Goal: Task Accomplishment & Management: Manage account settings

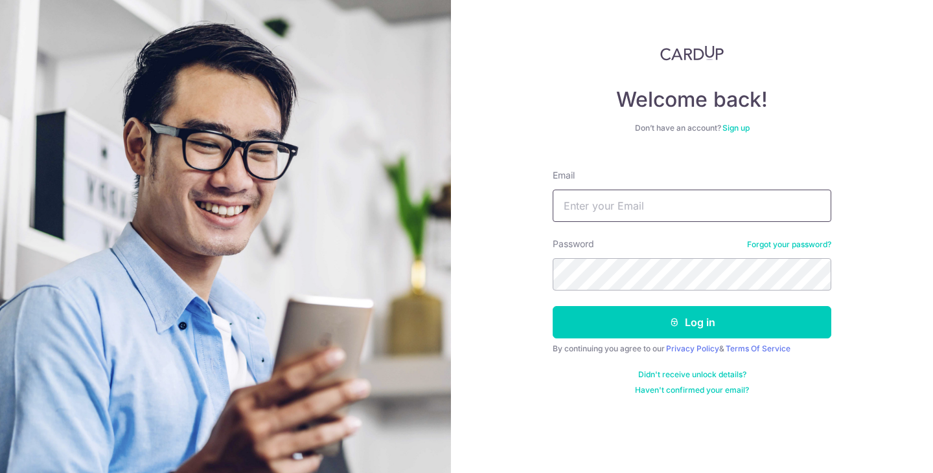
click at [624, 200] on input "Email" at bounding box center [691, 206] width 278 height 32
type input "ConquestDesignGroupPTELTD@gmail.com"
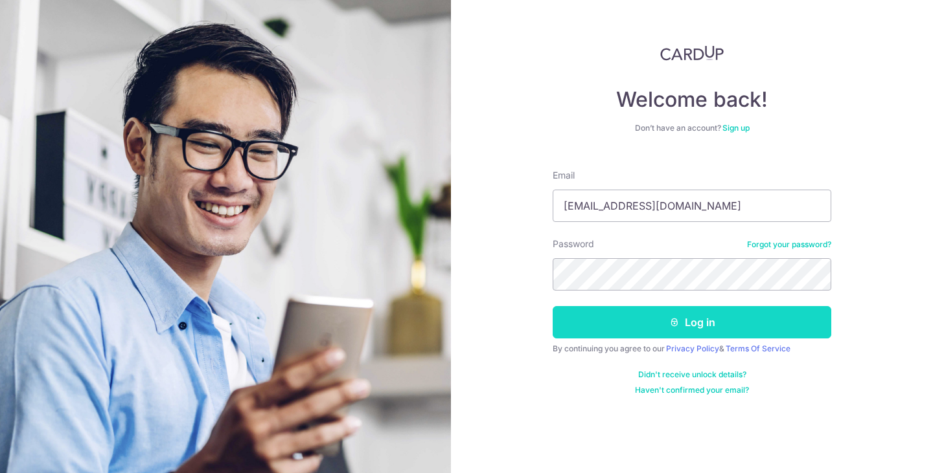
click at [669, 327] on icon "submit" at bounding box center [674, 322] width 10 height 10
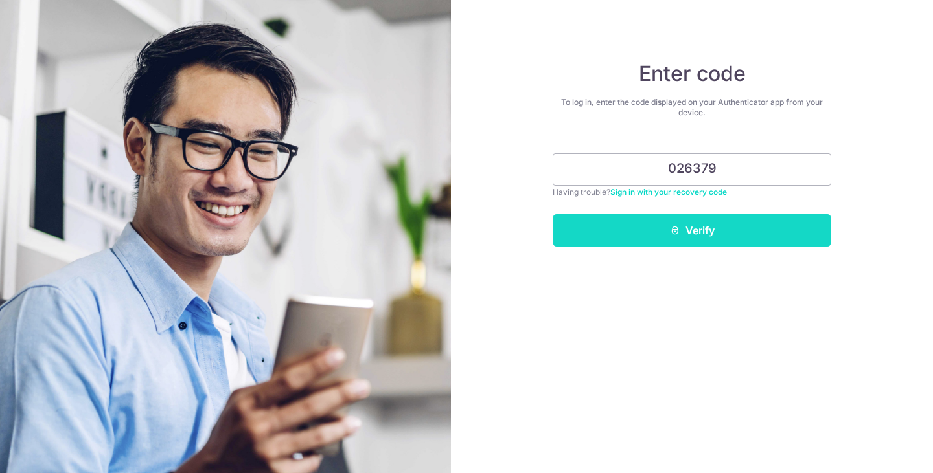
type input "026379"
click at [668, 228] on button "Verify" at bounding box center [691, 230] width 278 height 32
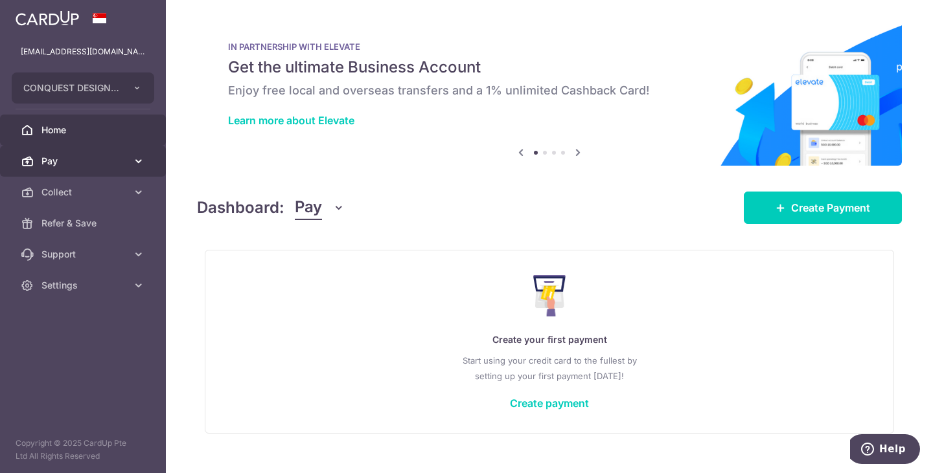
click at [92, 162] on span "Pay" at bounding box center [83, 161] width 85 height 13
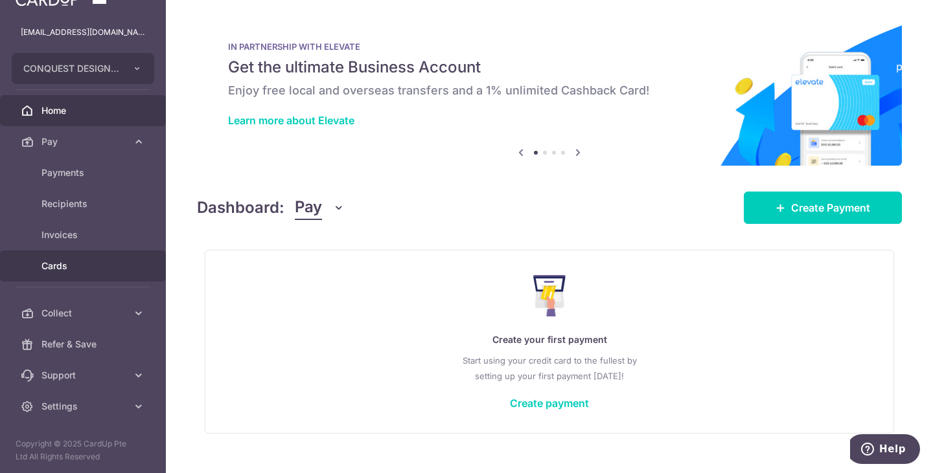
scroll to position [20, 0]
click at [117, 273] on link "Cards" at bounding box center [83, 265] width 166 height 31
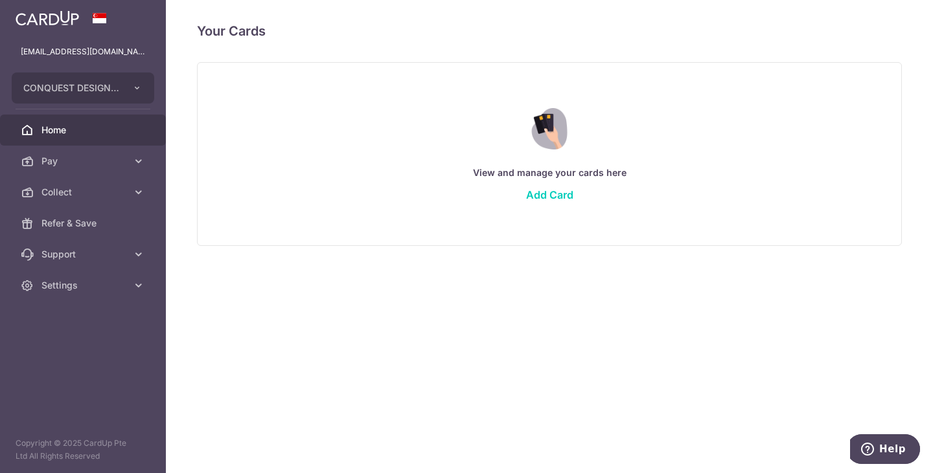
click at [74, 120] on link "Home" at bounding box center [83, 130] width 166 height 31
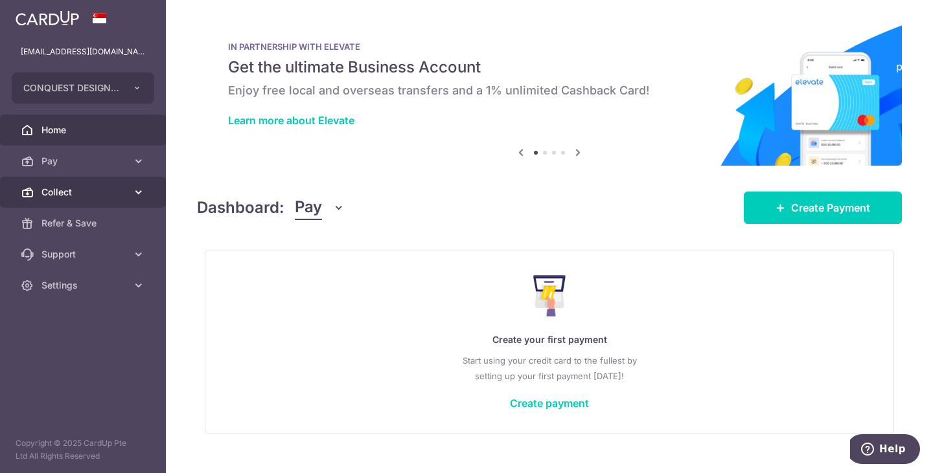
click at [135, 194] on icon at bounding box center [138, 192] width 13 height 13
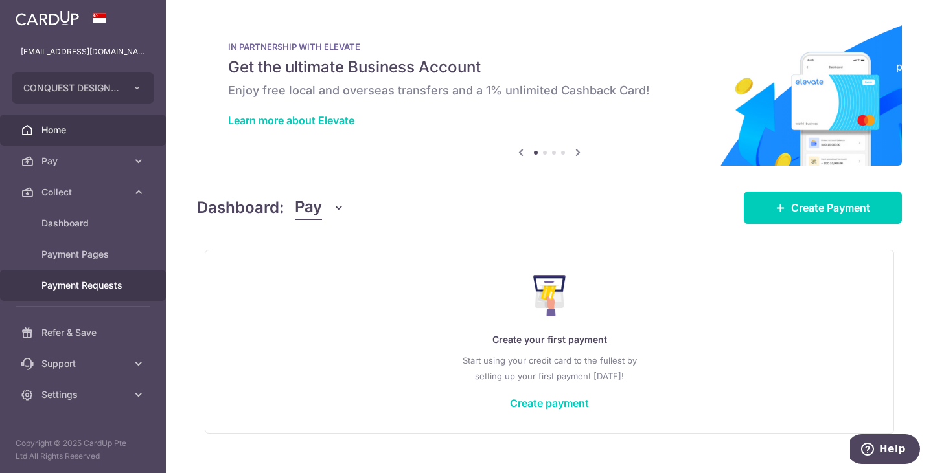
click at [128, 286] on link "Payment Requests" at bounding box center [83, 285] width 166 height 31
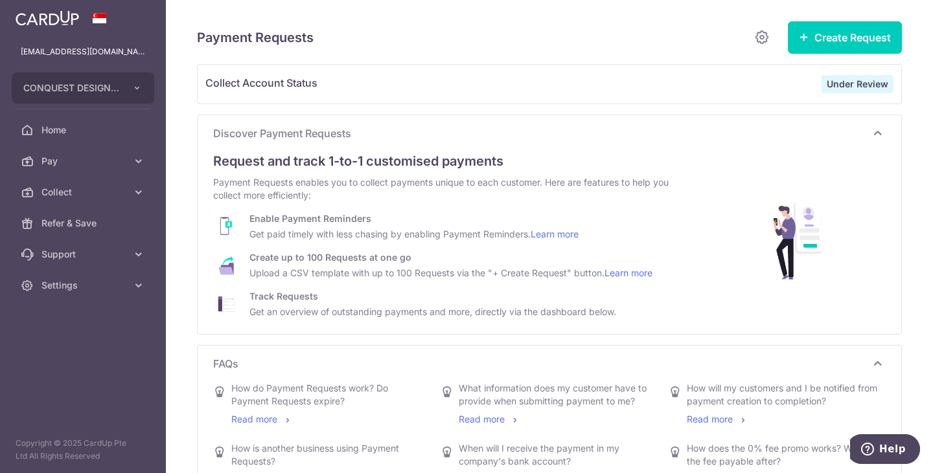
click at [868, 81] on strong "Under Review" at bounding box center [857, 83] width 62 height 11
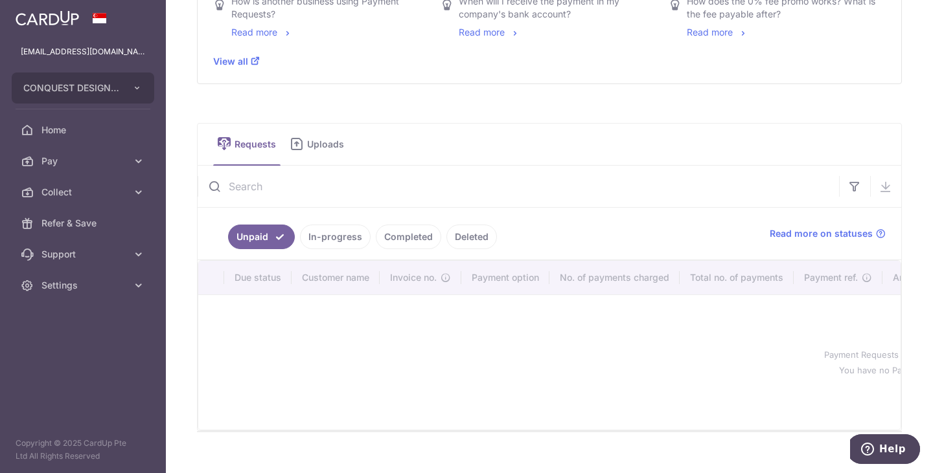
scroll to position [453, 0]
